Goal: Information Seeking & Learning: Learn about a topic

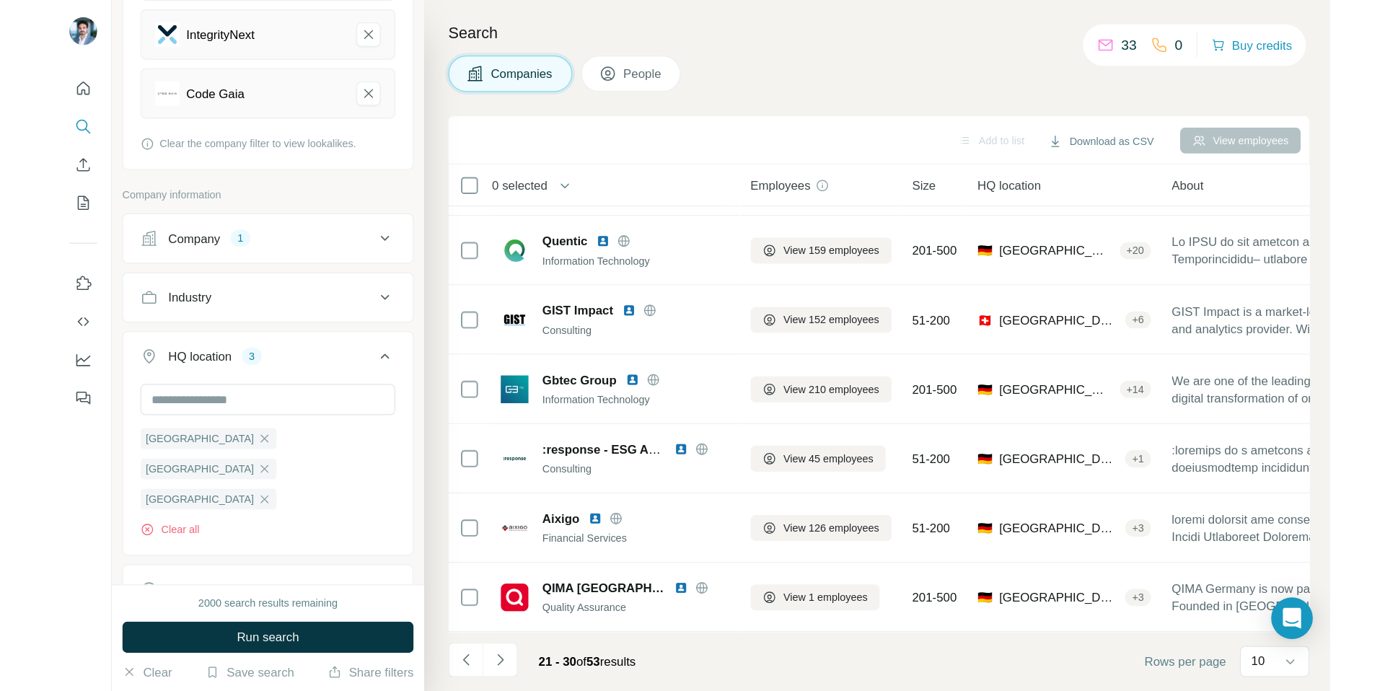
scroll to position [115, 0]
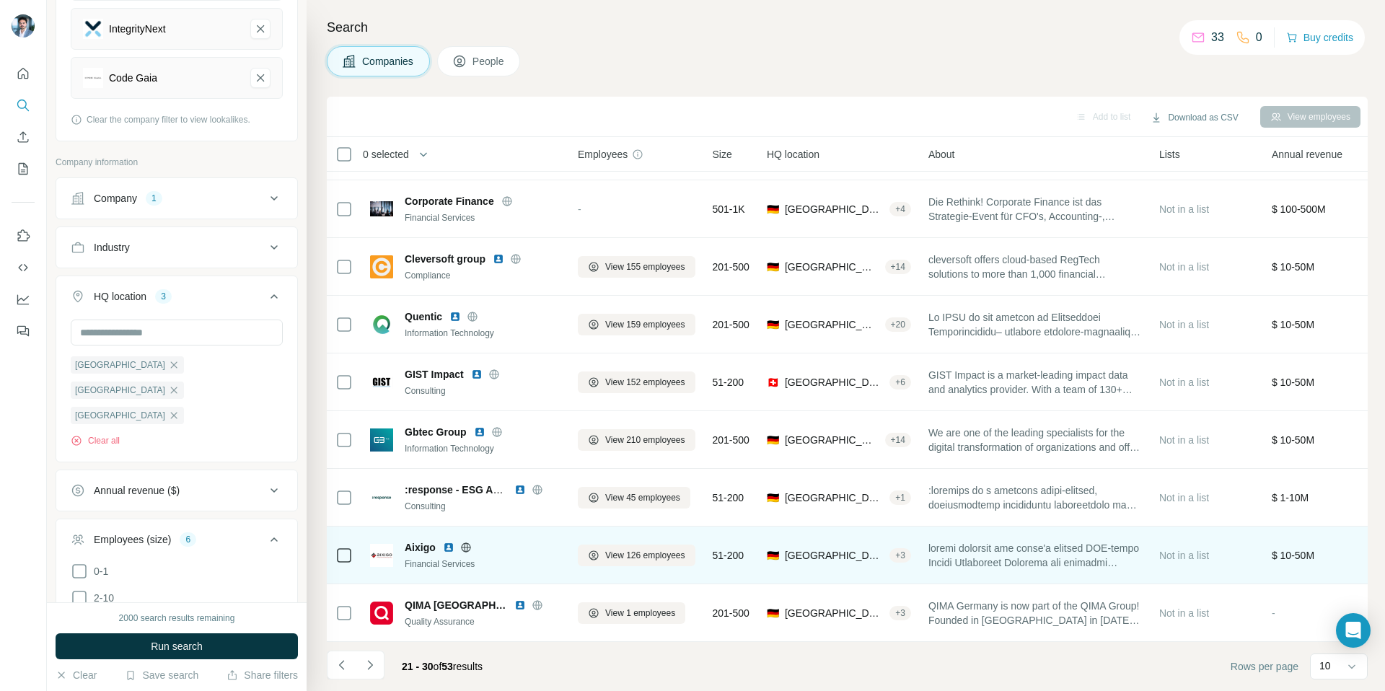
click at [451, 542] on img at bounding box center [449, 548] width 12 height 12
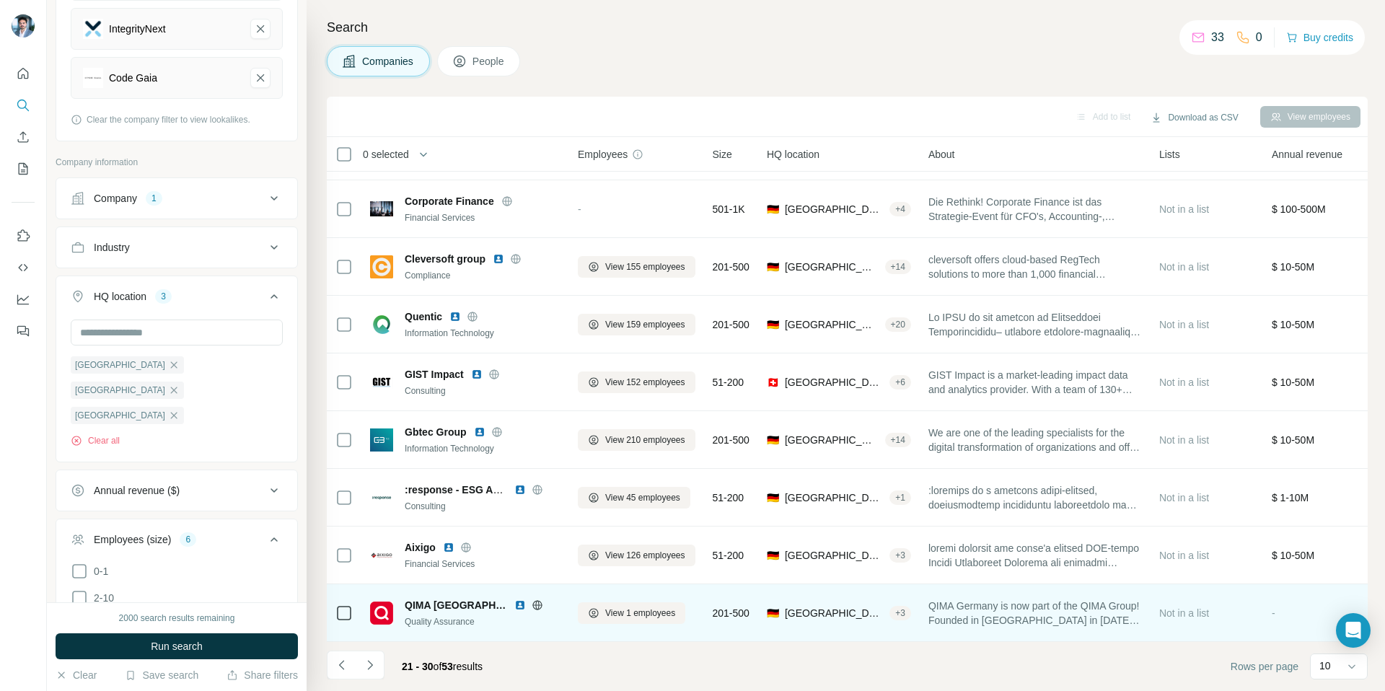
click at [439, 574] on span "QIMA [GEOGRAPHIC_DATA]" at bounding box center [456, 605] width 102 height 14
click at [532, 574] on icon at bounding box center [538, 605] width 12 height 12
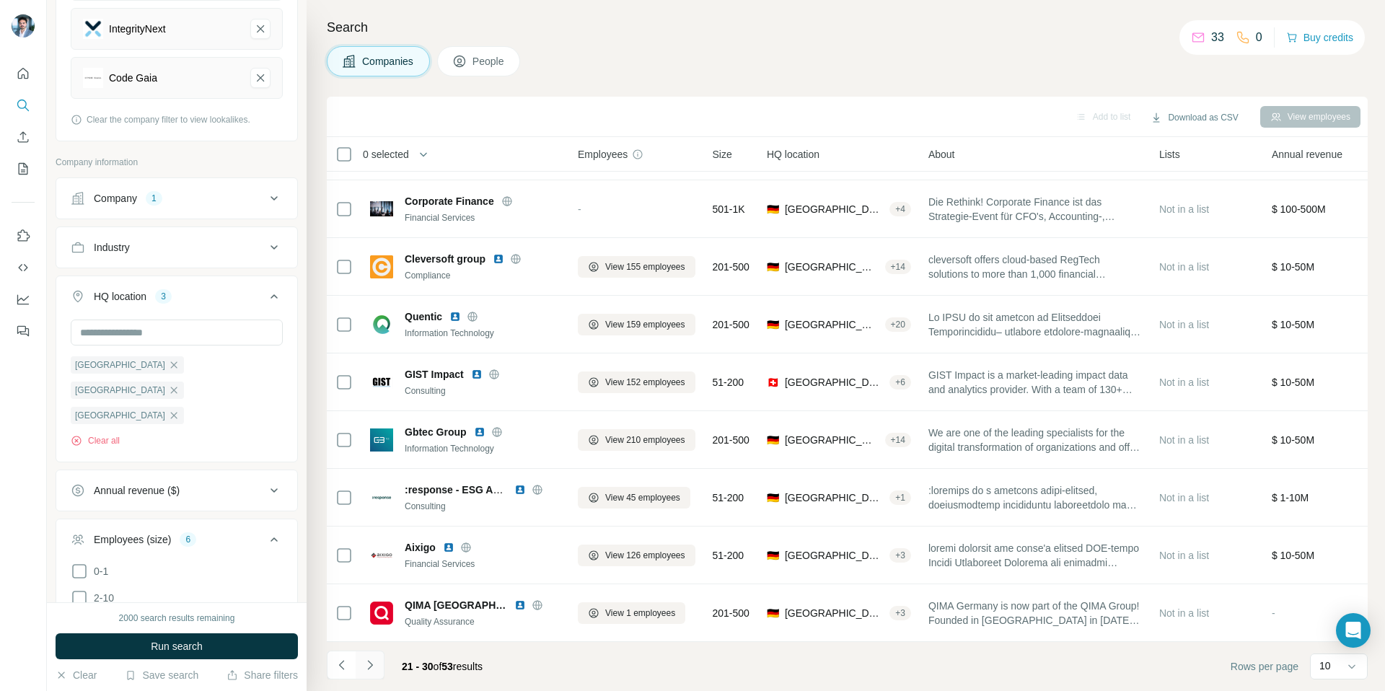
click at [373, 574] on icon "Navigate to next page" at bounding box center [370, 665] width 14 height 14
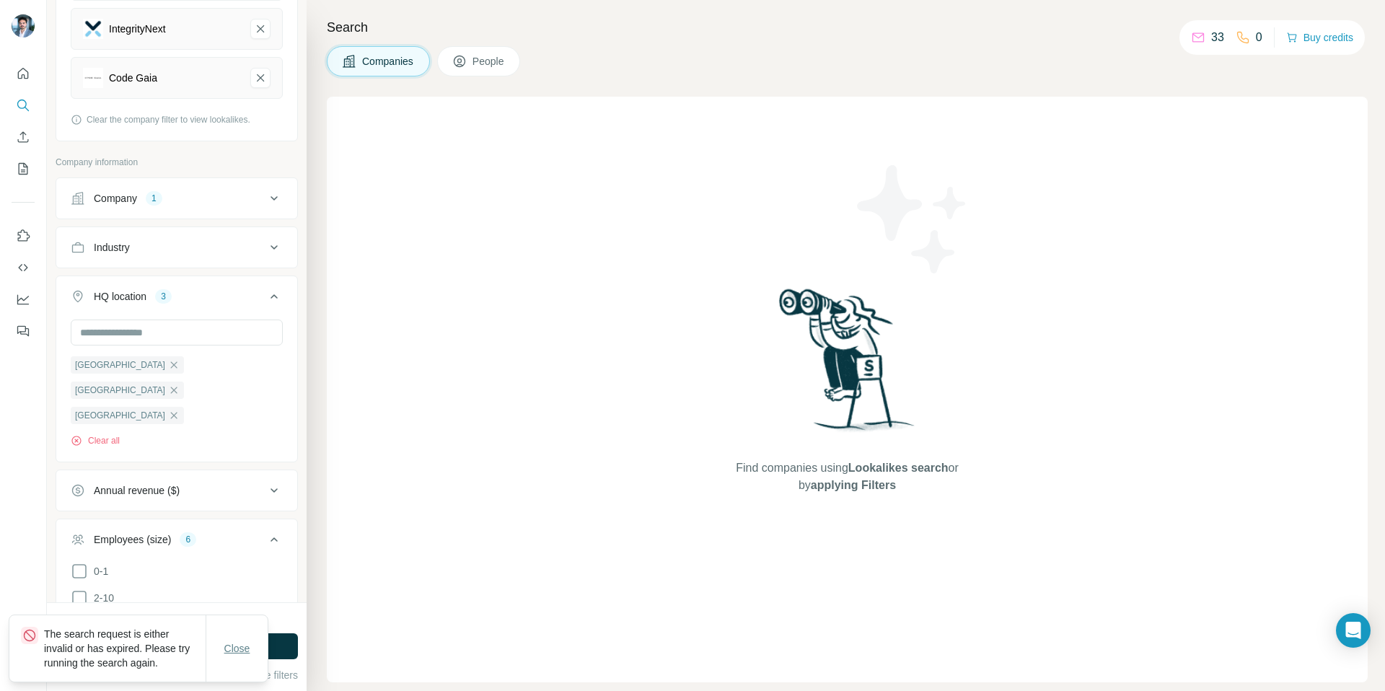
click at [234, 574] on span "Close" at bounding box center [237, 648] width 26 height 14
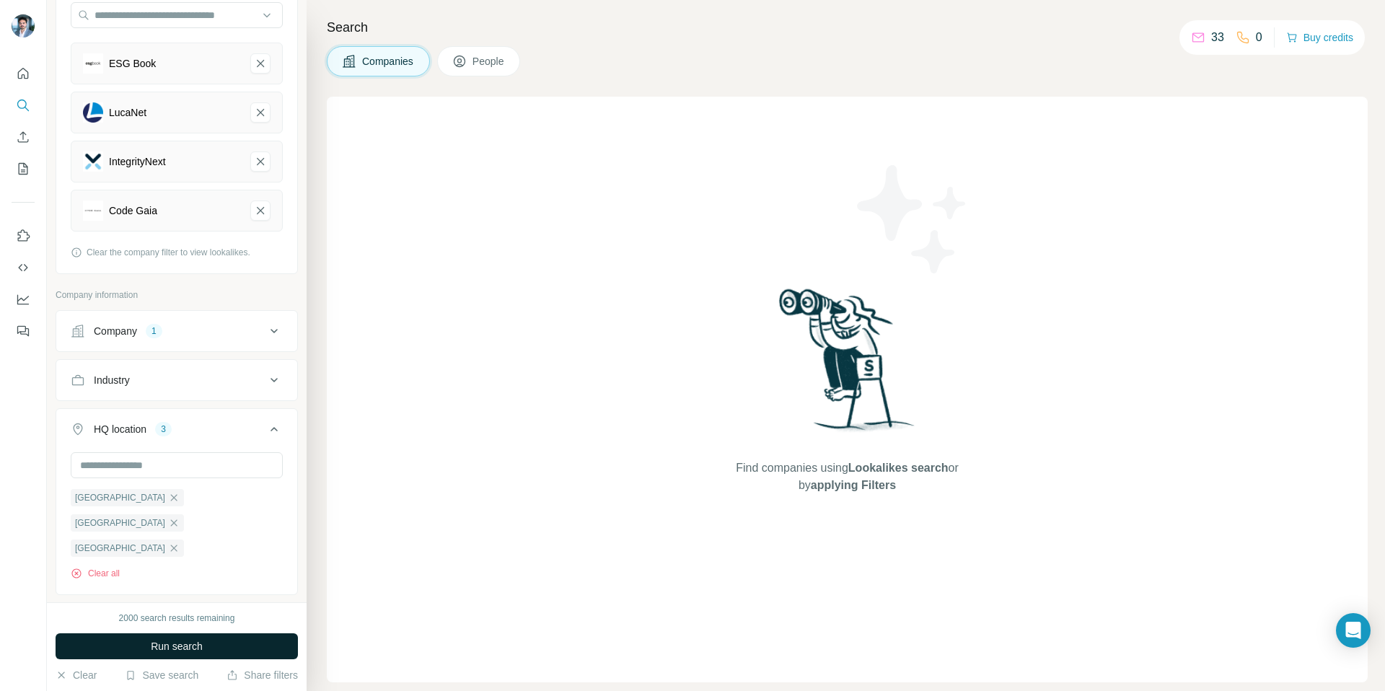
scroll to position [0, 0]
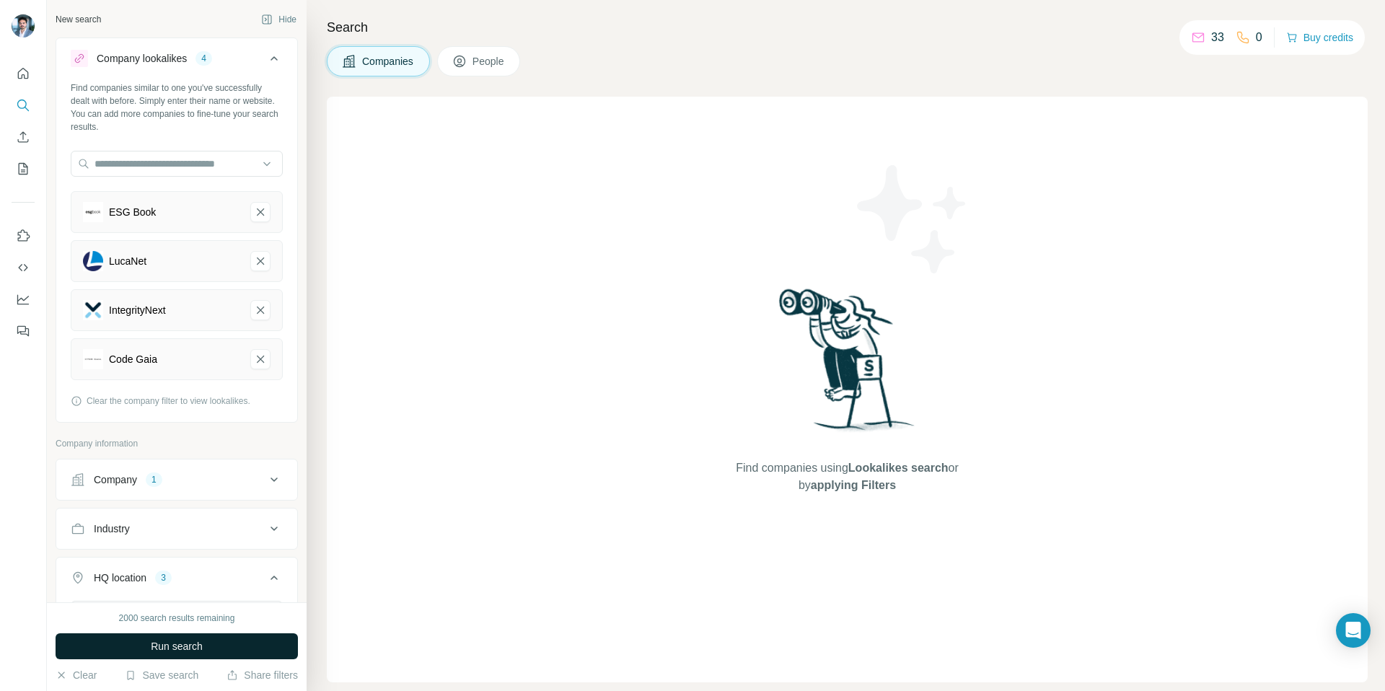
click at [172, 574] on span "Run search" at bounding box center [177, 646] width 52 height 14
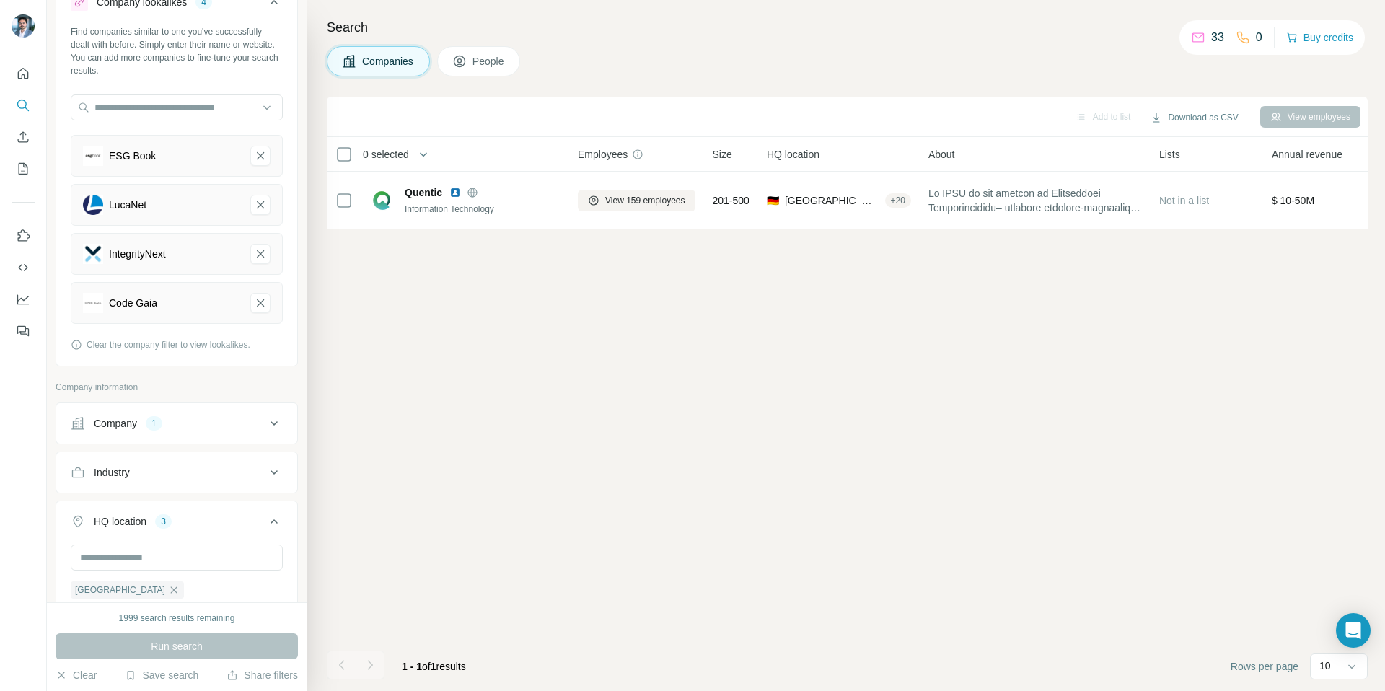
scroll to position [254, 0]
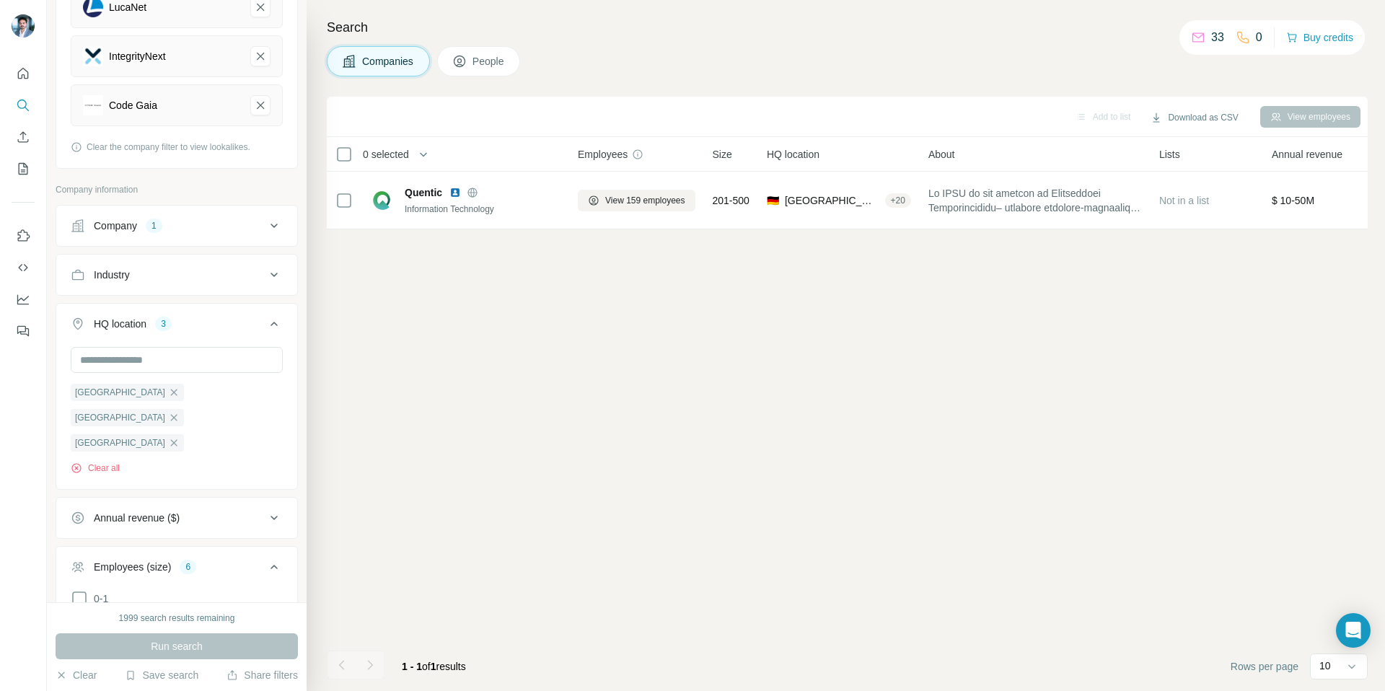
click at [122, 227] on div "Company" at bounding box center [115, 226] width 43 height 14
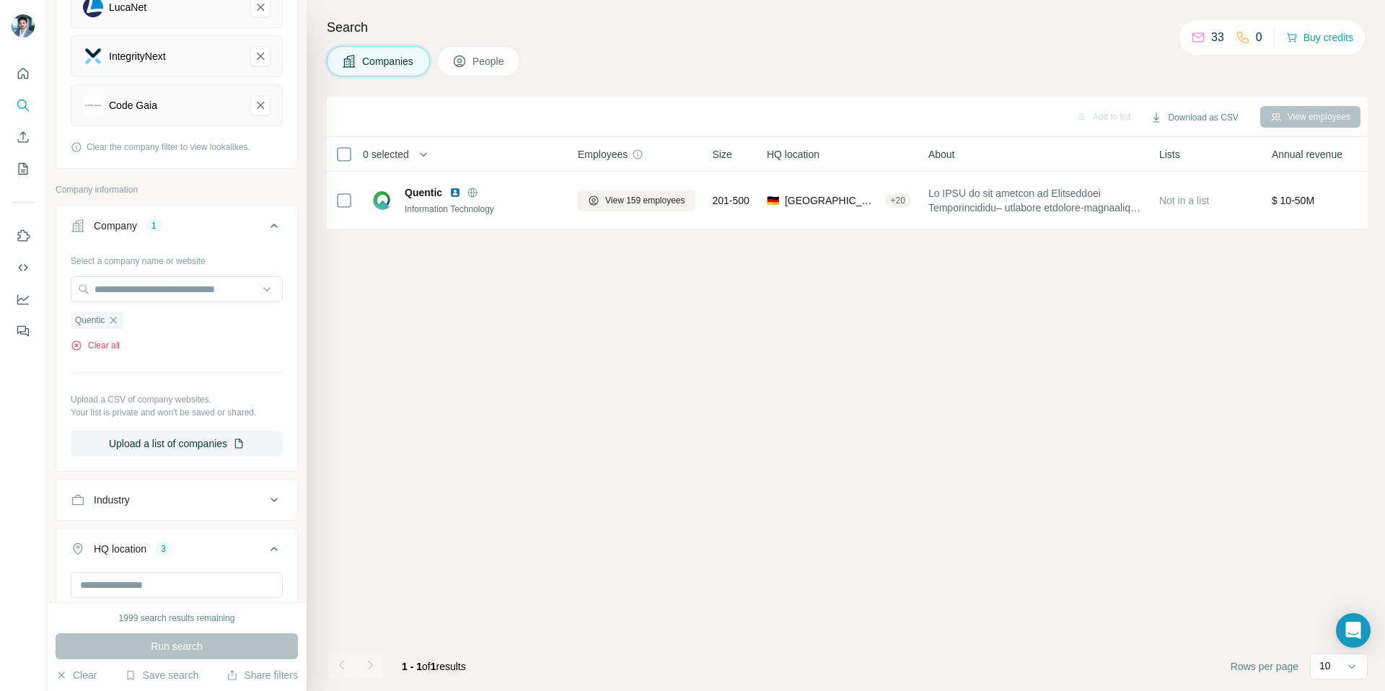
click at [103, 348] on button "Clear all" at bounding box center [95, 345] width 49 height 13
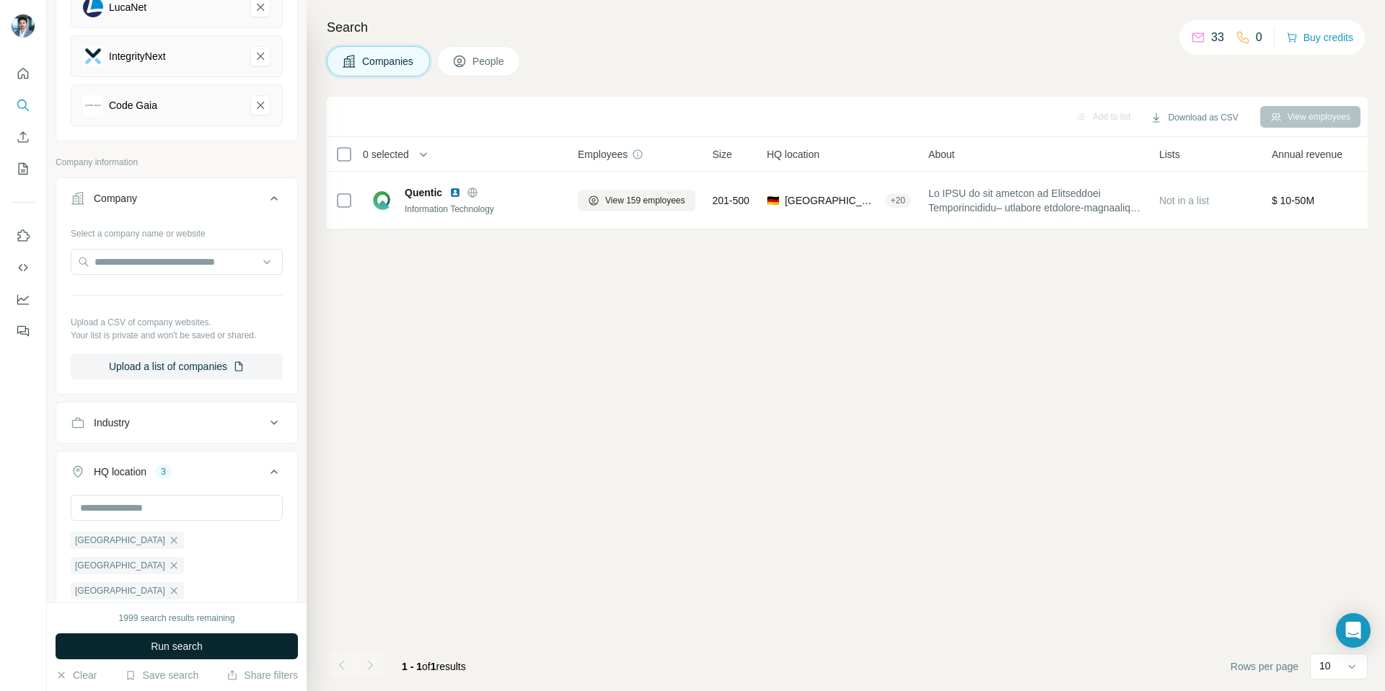
click at [169, 574] on span "Run search" at bounding box center [177, 646] width 52 height 14
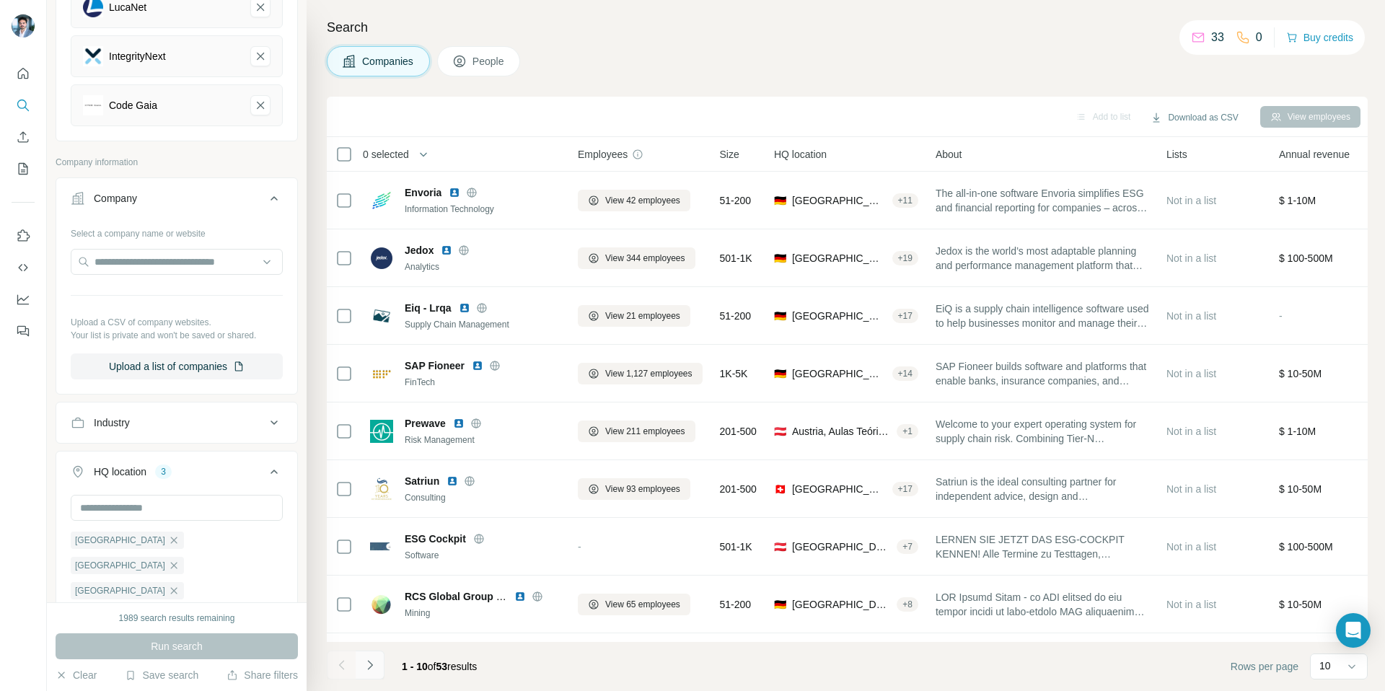
click at [372, 574] on icon "Navigate to next page" at bounding box center [370, 665] width 14 height 14
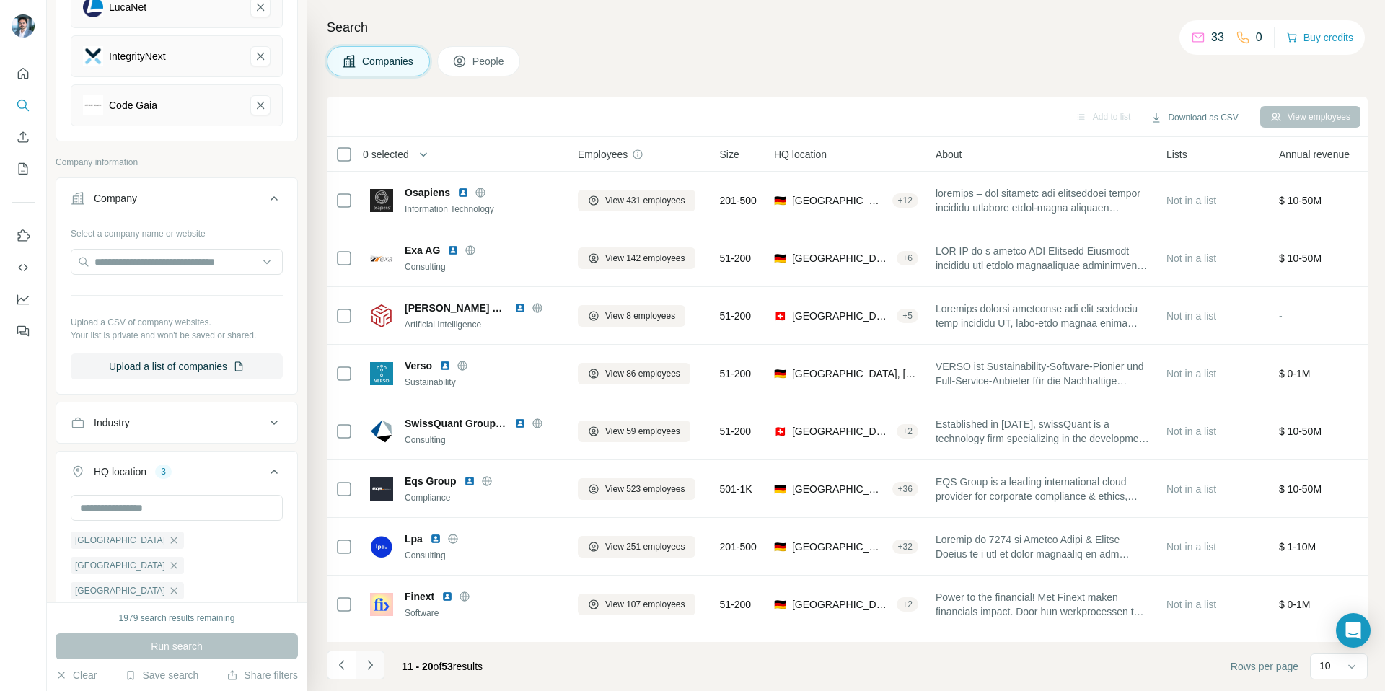
click at [372, 574] on icon "Navigate to next page" at bounding box center [370, 665] width 14 height 14
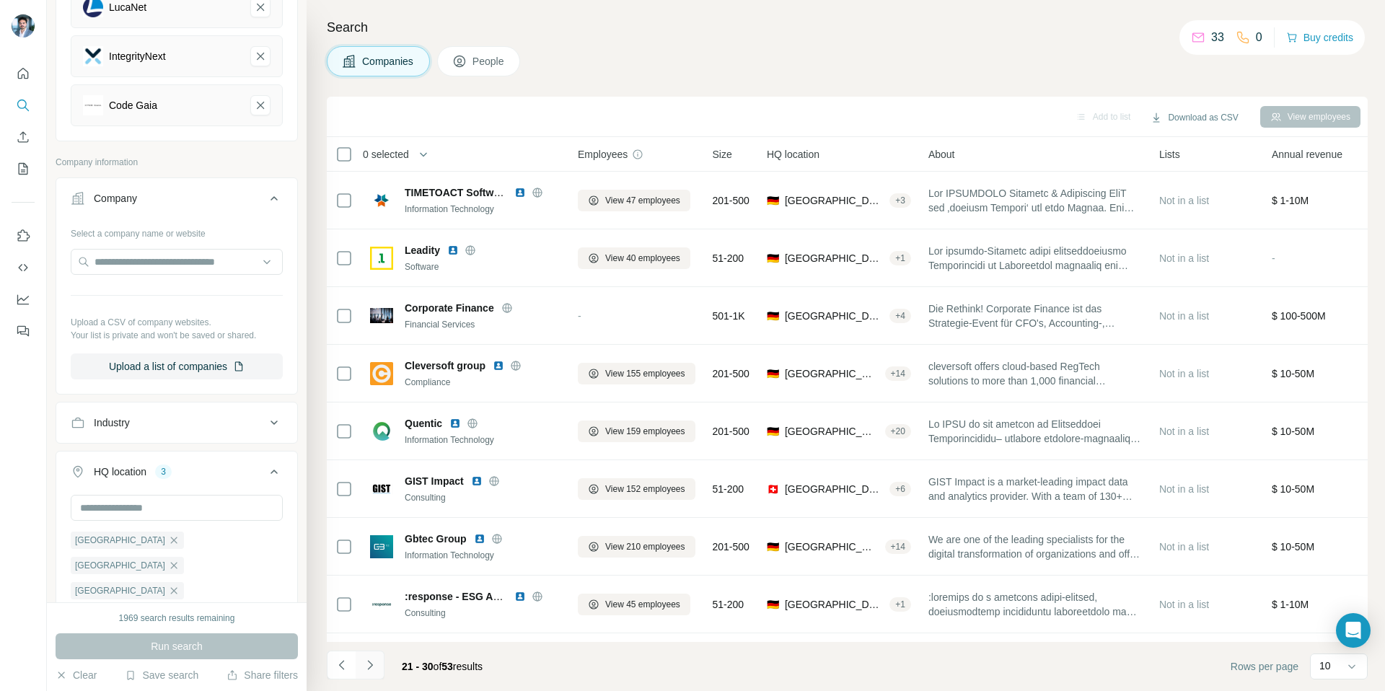
click at [372, 574] on icon "Navigate to next page" at bounding box center [370, 665] width 14 height 14
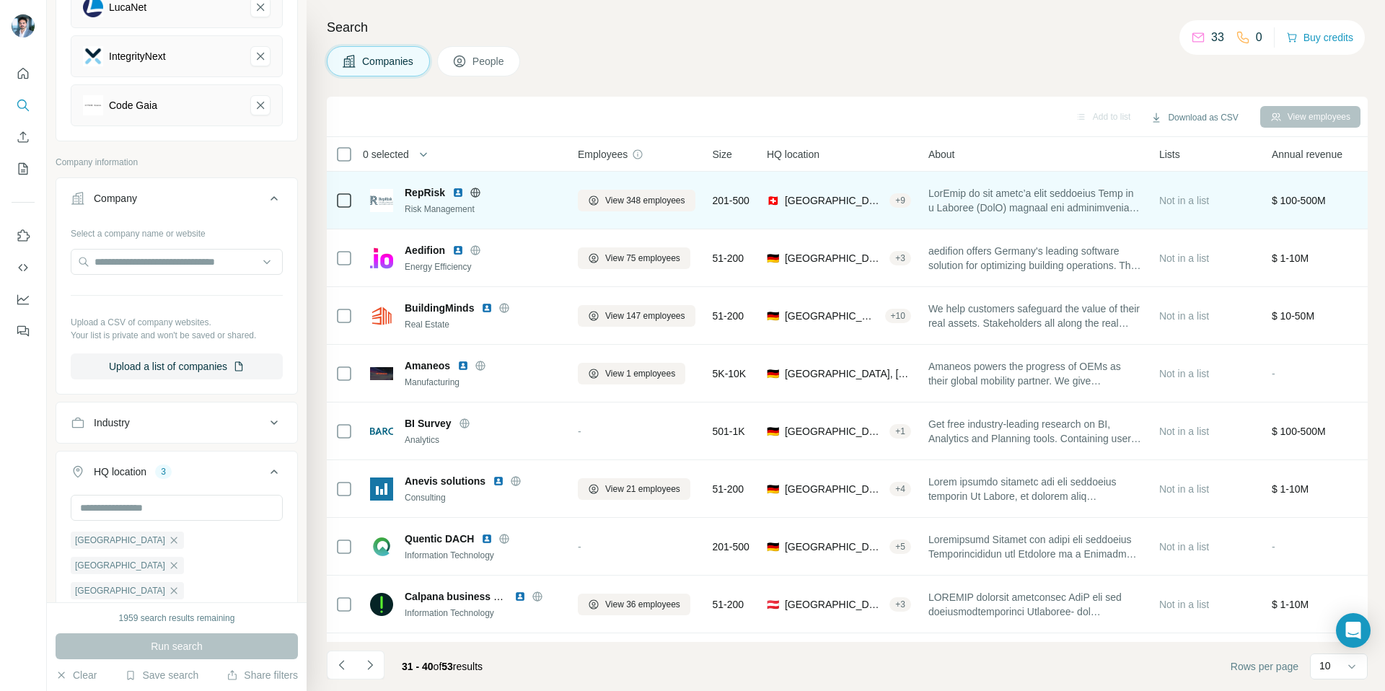
click at [459, 191] on img at bounding box center [458, 193] width 12 height 12
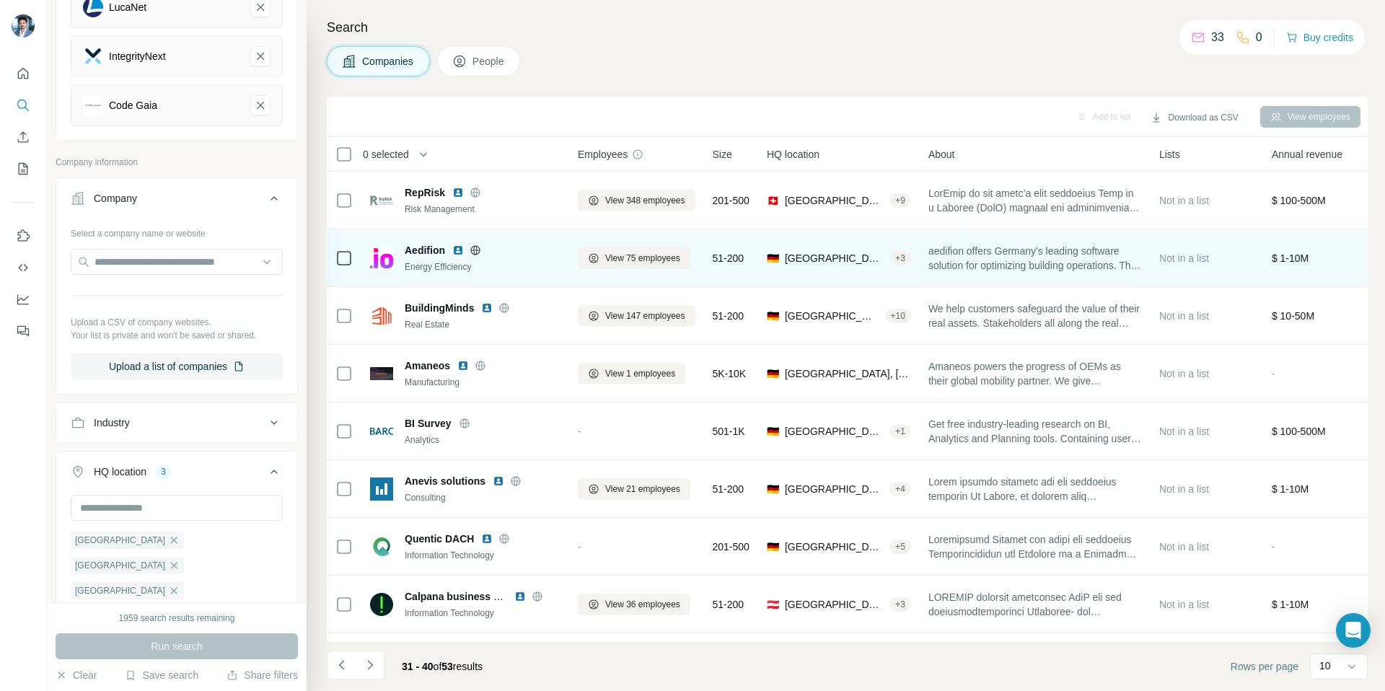
click at [458, 250] on img at bounding box center [458, 251] width 12 height 12
